Goal: Register for event/course

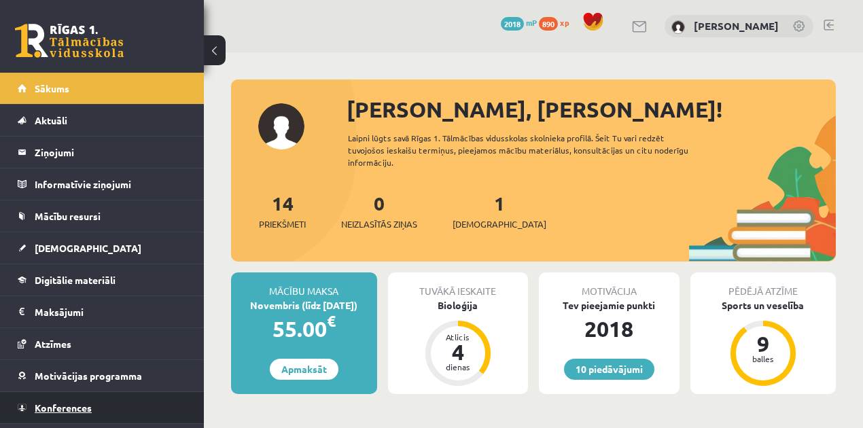
click at [150, 408] on link "Konferences" at bounding box center [102, 407] width 169 height 31
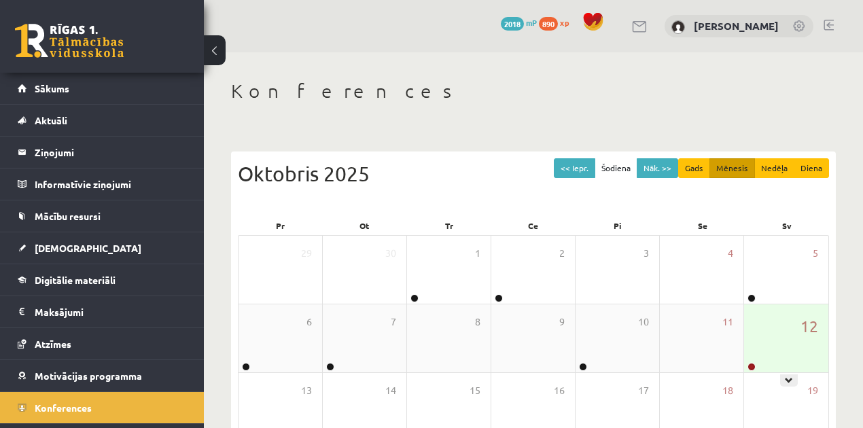
click at [780, 337] on div "12" at bounding box center [786, 339] width 84 height 68
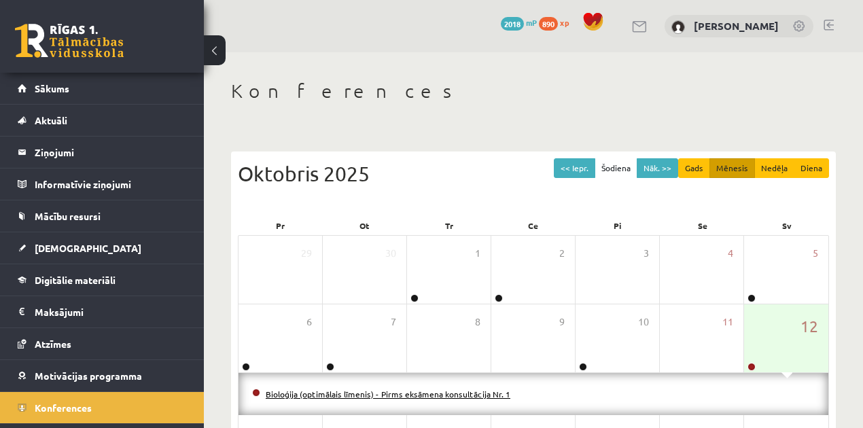
click at [468, 389] on link "Bioloģija (optimālais līmenis) - Pirms eksāmena konsultācija Nr. 1" at bounding box center [388, 394] width 245 height 11
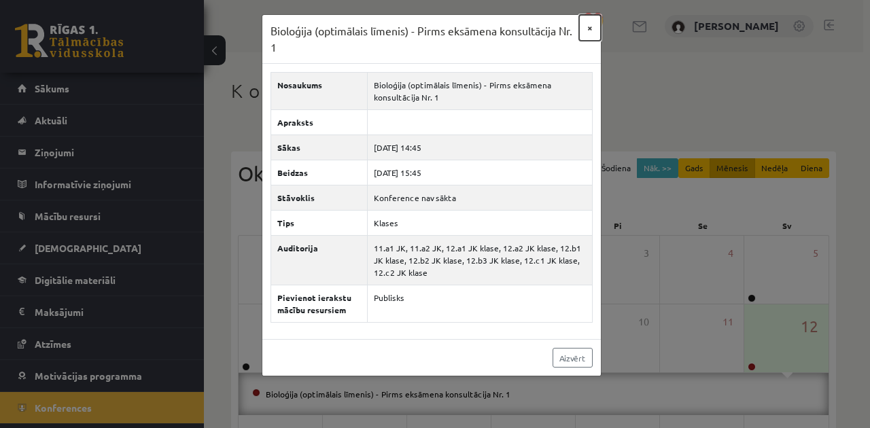
click at [590, 27] on button "×" at bounding box center [590, 28] width 22 height 26
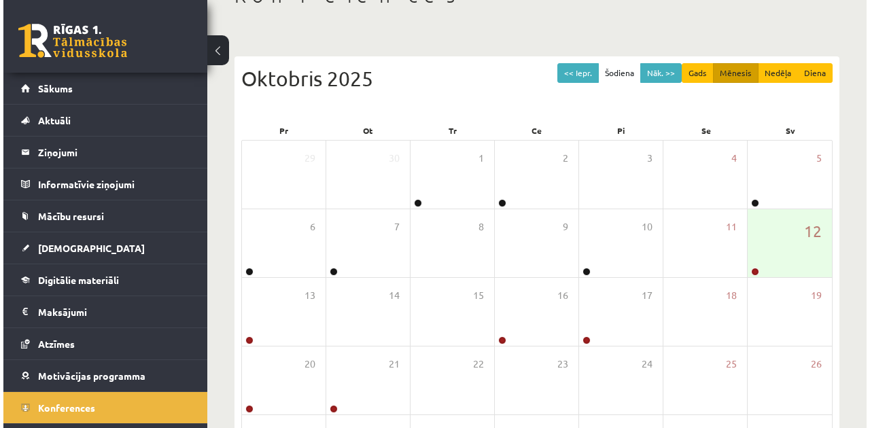
scroll to position [104, 0]
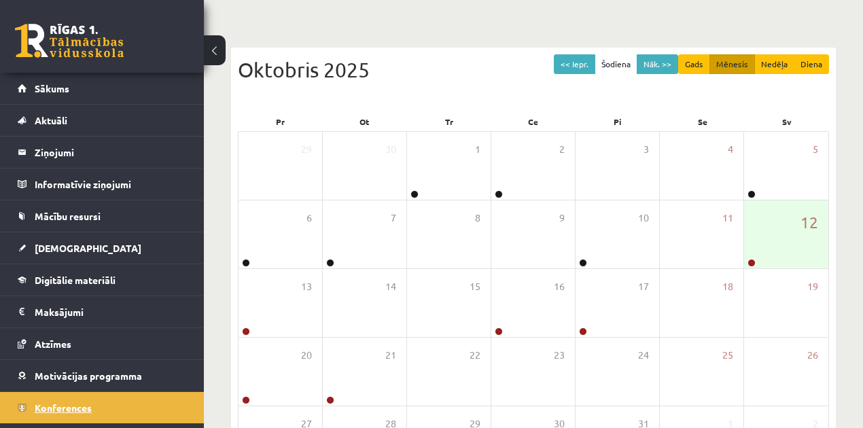
click at [65, 394] on link "Konferences" at bounding box center [102, 407] width 169 height 31
click at [67, 402] on span "Konferences" at bounding box center [63, 408] width 57 height 12
click at [803, 239] on div "12" at bounding box center [786, 235] width 84 height 68
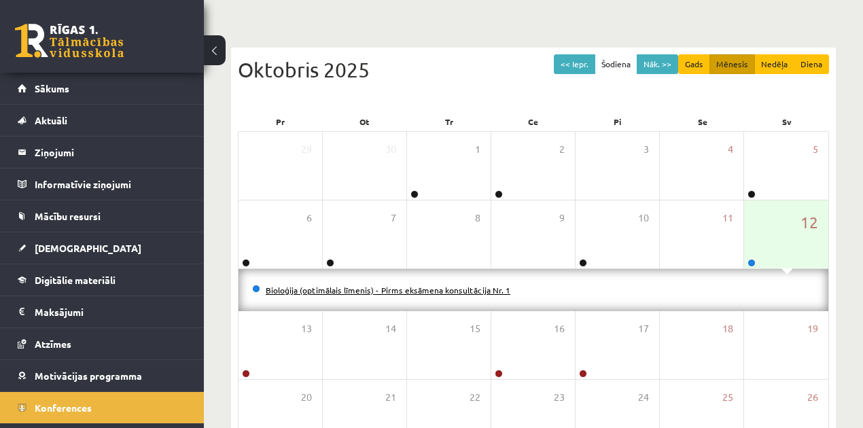
click at [436, 287] on link "Bioloģija (optimālais līmenis) - Pirms eksāmena konsultācija Nr. 1" at bounding box center [388, 290] width 245 height 11
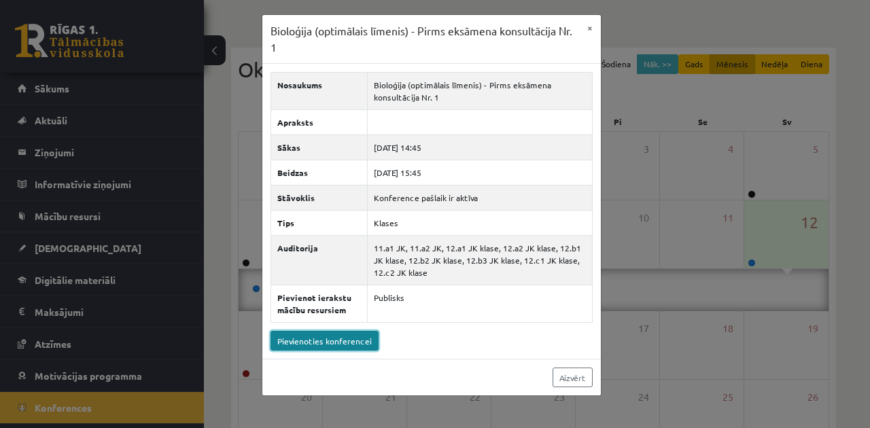
click at [345, 337] on link "Pievienoties konferencei" at bounding box center [325, 341] width 108 height 20
